Goal: Transaction & Acquisition: Purchase product/service

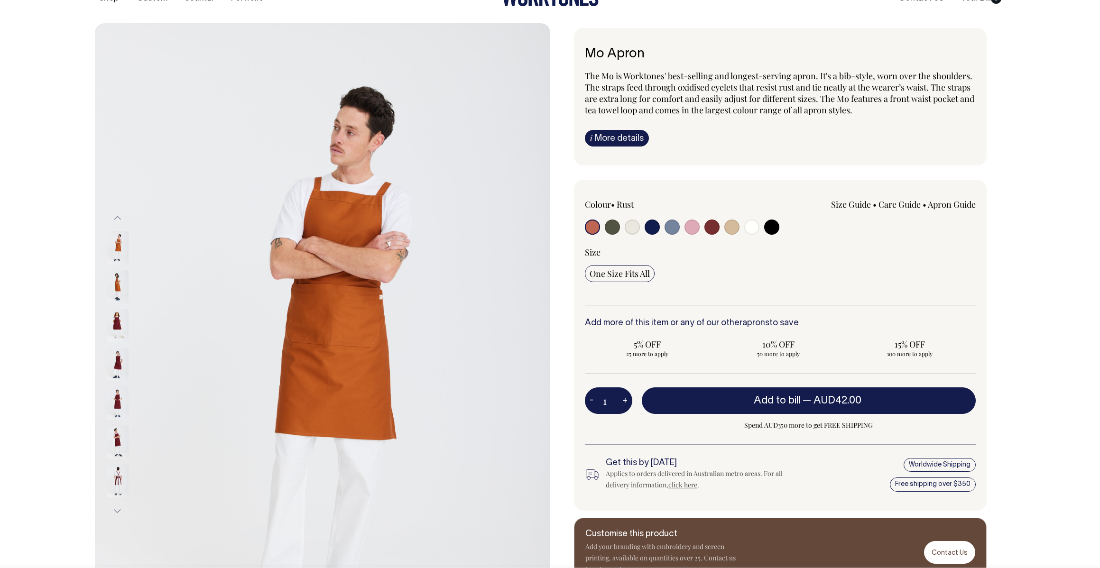
scroll to position [40, 0]
click at [615, 225] on input "radio" at bounding box center [612, 226] width 15 height 15
radio input "true"
select select "Olive"
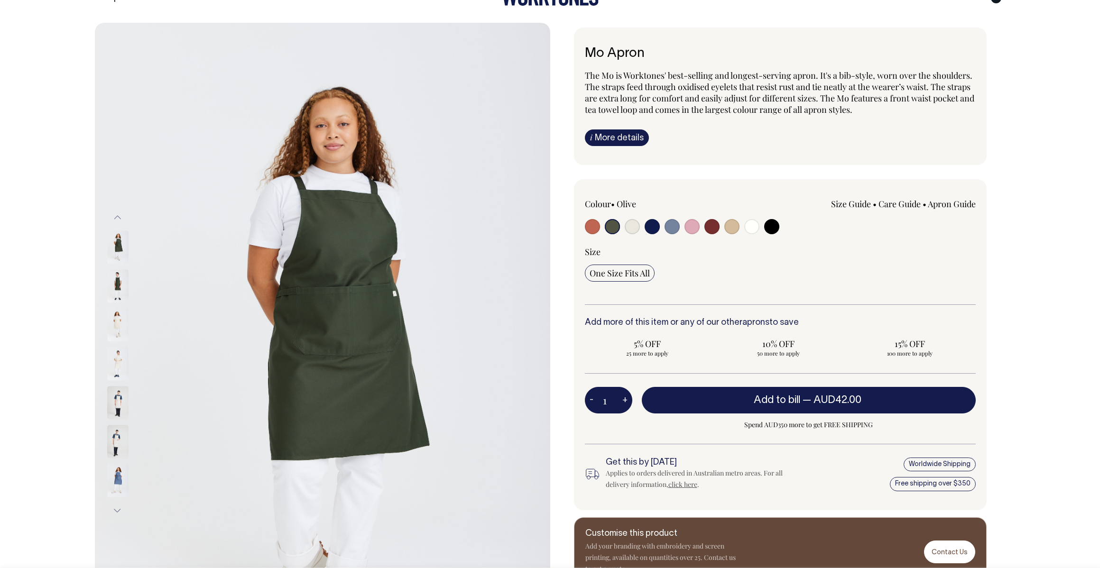
click at [117, 470] on img at bounding box center [117, 480] width 21 height 33
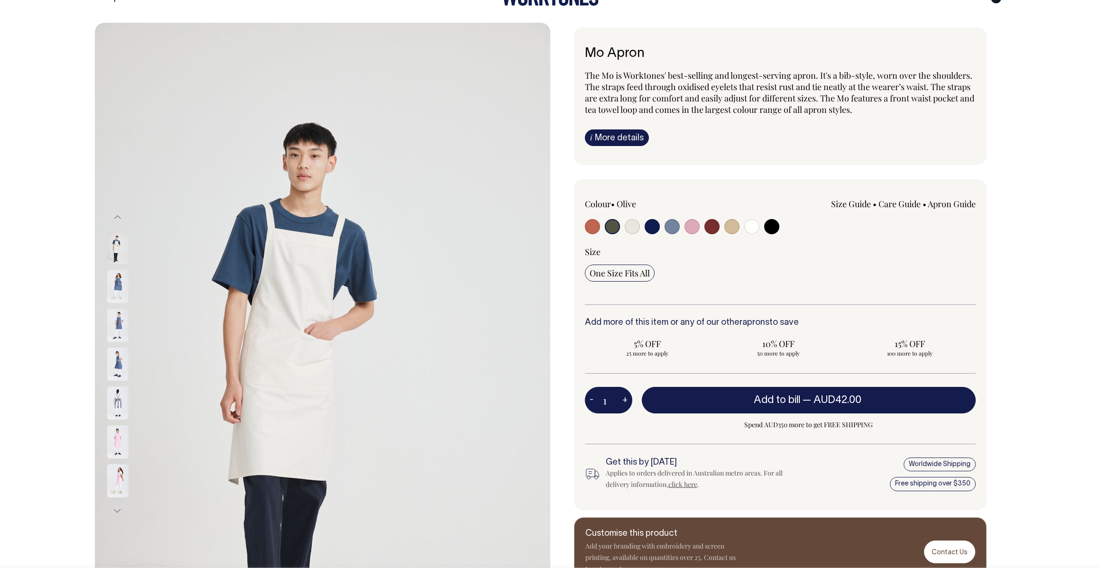
click at [119, 316] on img at bounding box center [117, 325] width 21 height 33
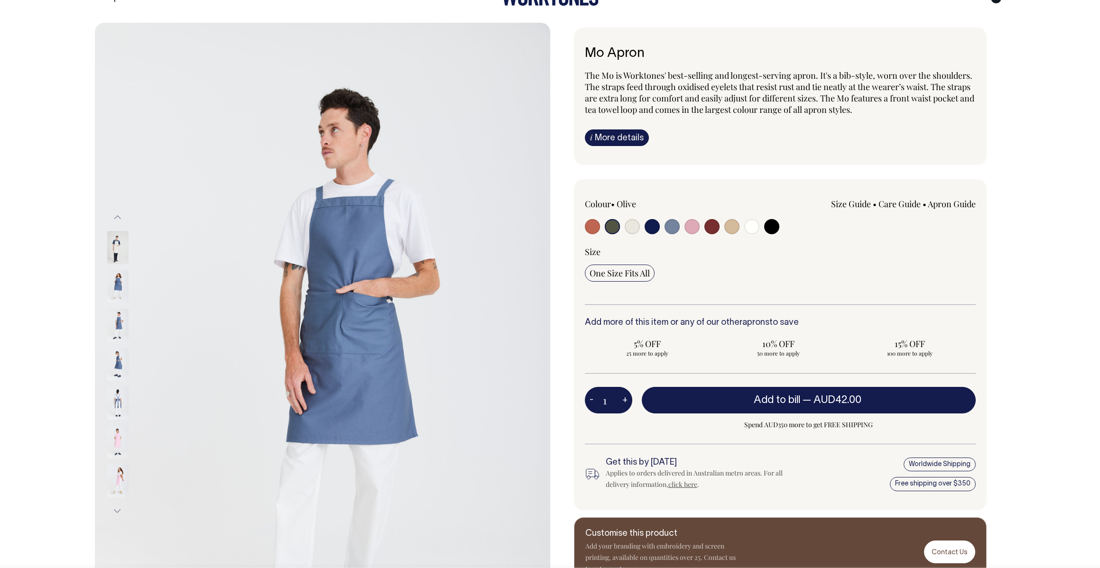
click at [125, 289] on img at bounding box center [117, 286] width 21 height 33
click at [119, 241] on img at bounding box center [117, 247] width 21 height 33
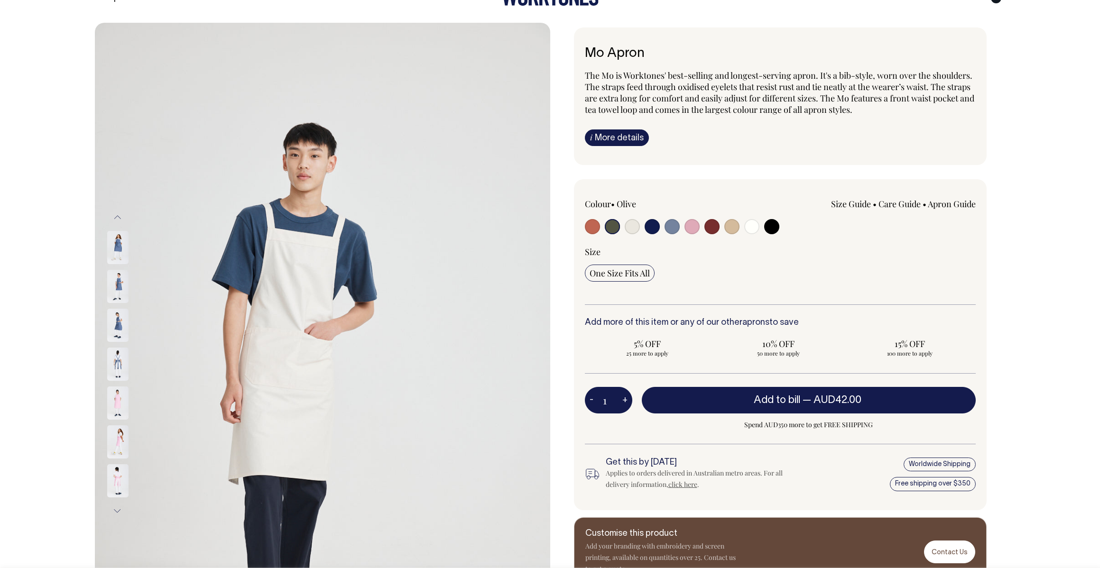
click at [119, 253] on img at bounding box center [117, 247] width 21 height 33
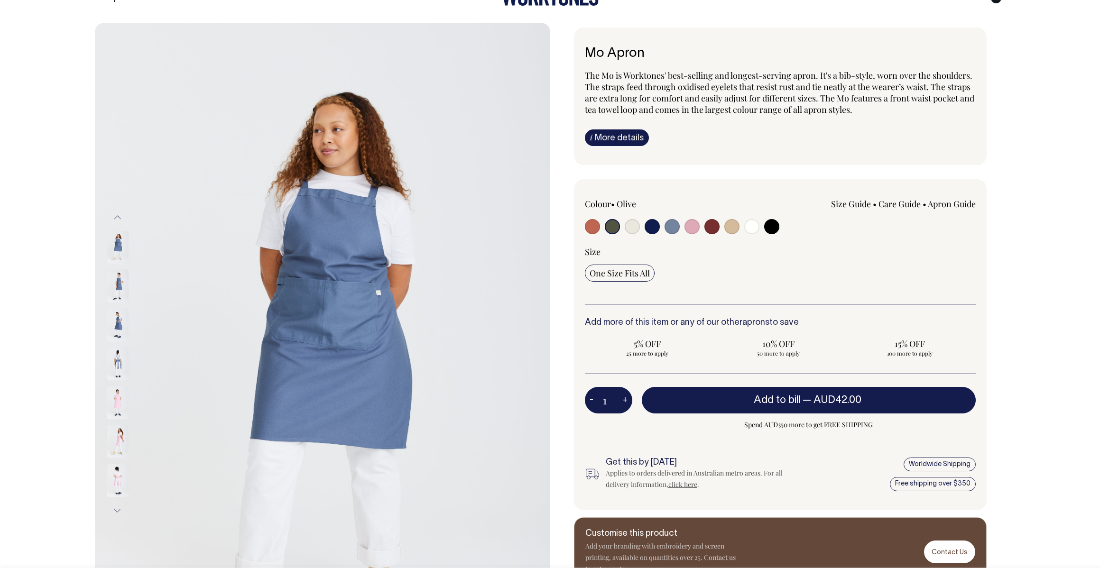
click at [114, 283] on div at bounding box center [130, 286] width 47 height 39
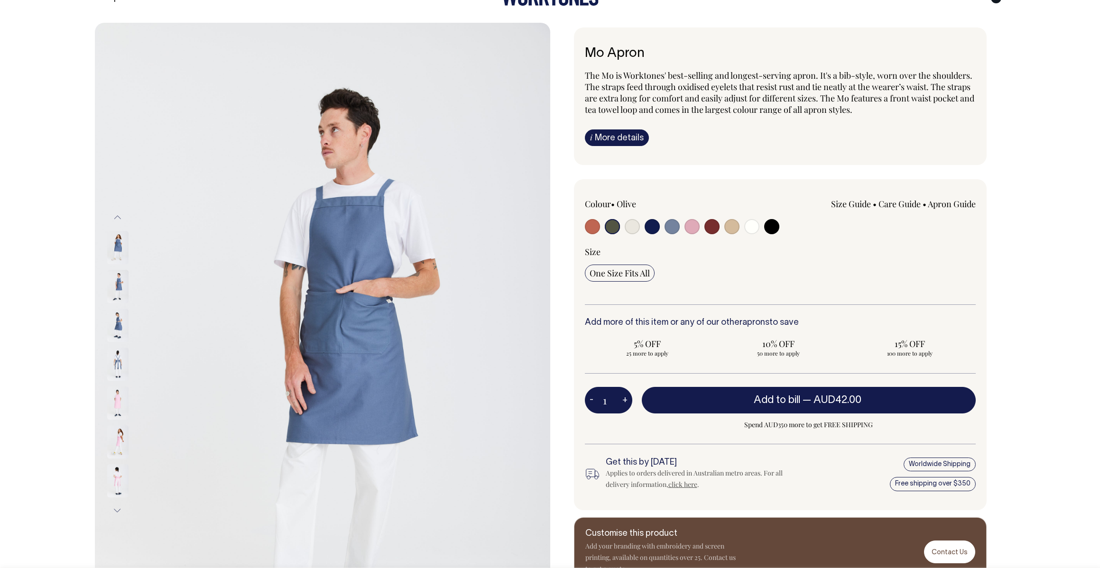
click at [123, 251] on div at bounding box center [130, 247] width 47 height 39
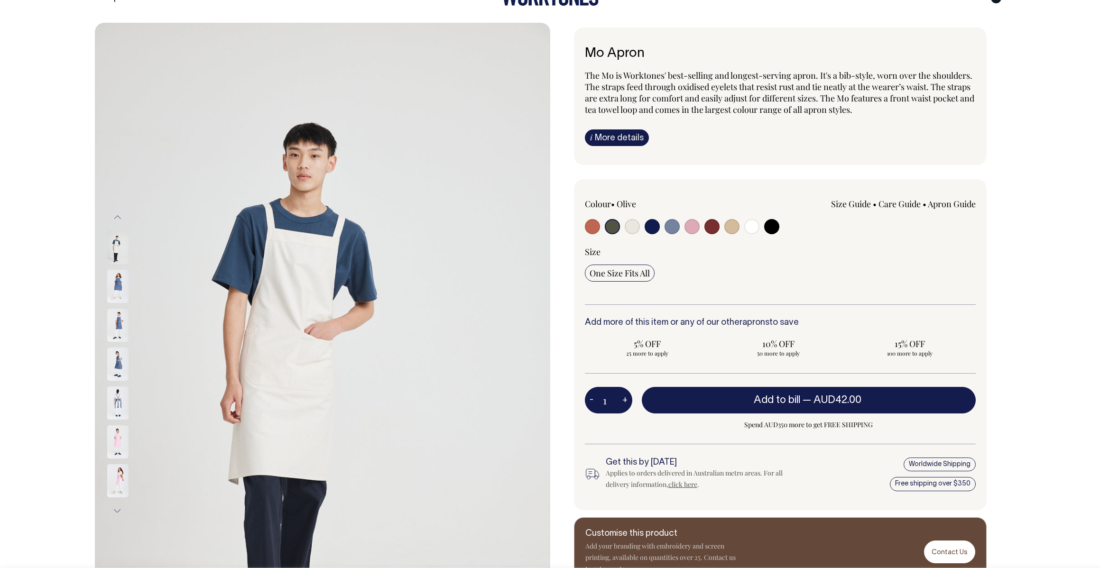
click at [115, 285] on img at bounding box center [117, 286] width 21 height 33
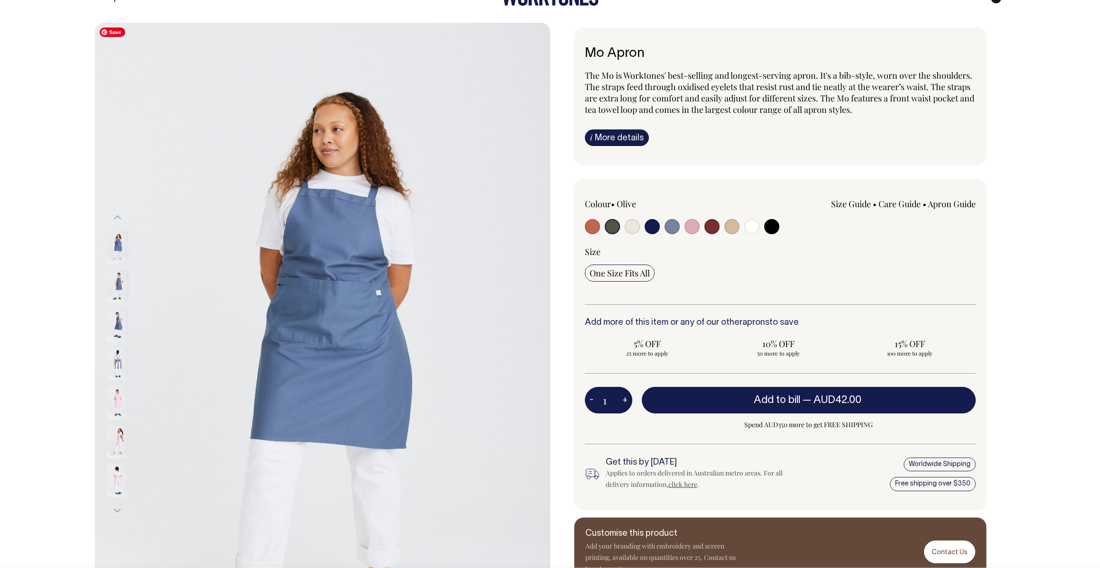
click at [354, 352] on img at bounding box center [322, 364] width 455 height 682
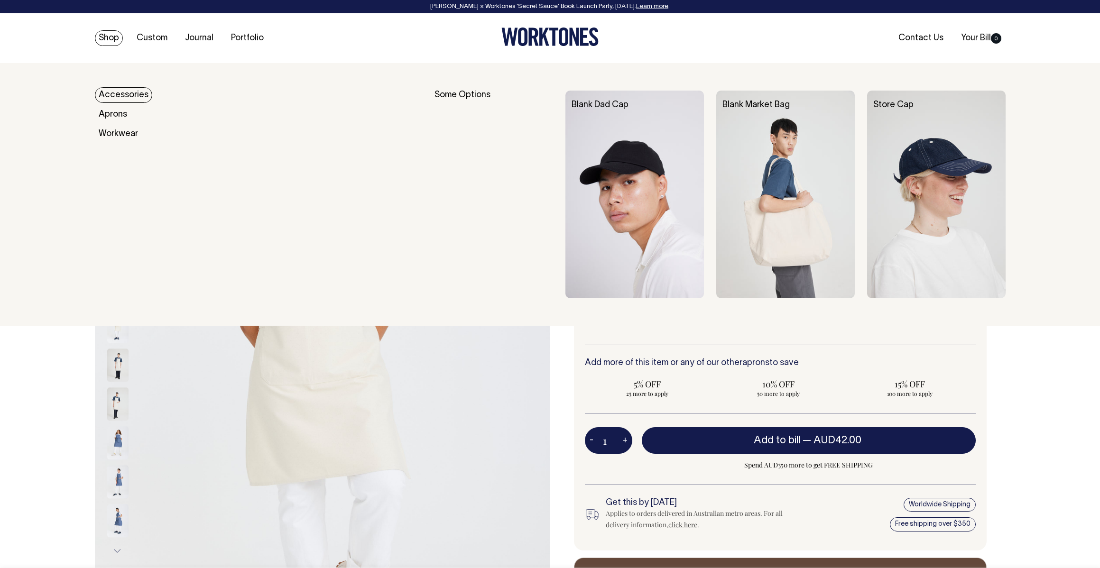
click at [111, 37] on link "Shop" at bounding box center [109, 38] width 28 height 16
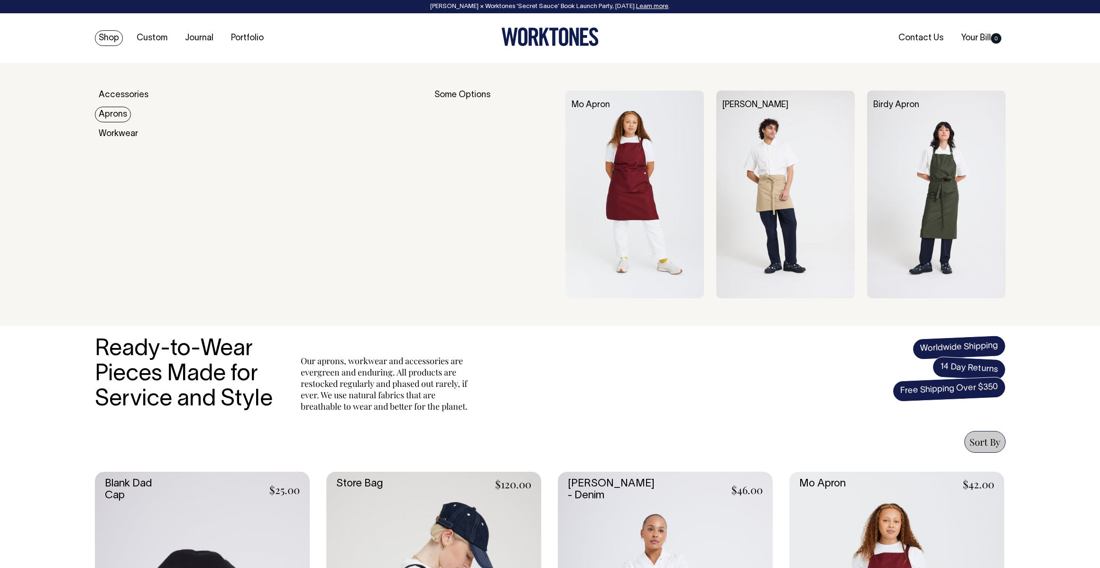
click at [119, 115] on link "Aprons" at bounding box center [113, 115] width 36 height 16
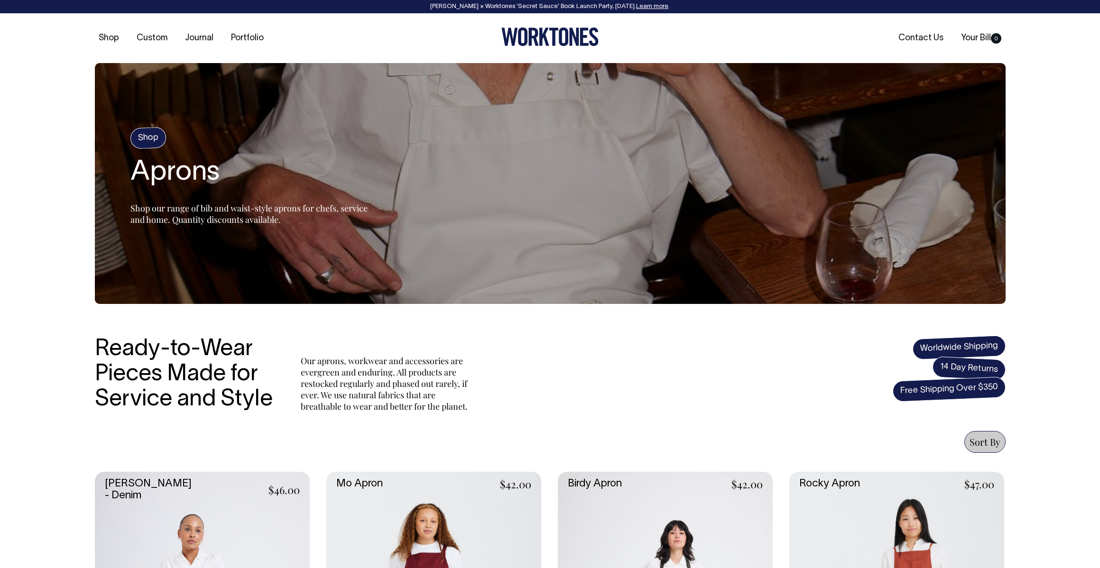
drag, startPoint x: 657, startPoint y: 199, endPoint x: 598, endPoint y: 13, distance: 195.0
